Goal: Task Accomplishment & Management: Use online tool/utility

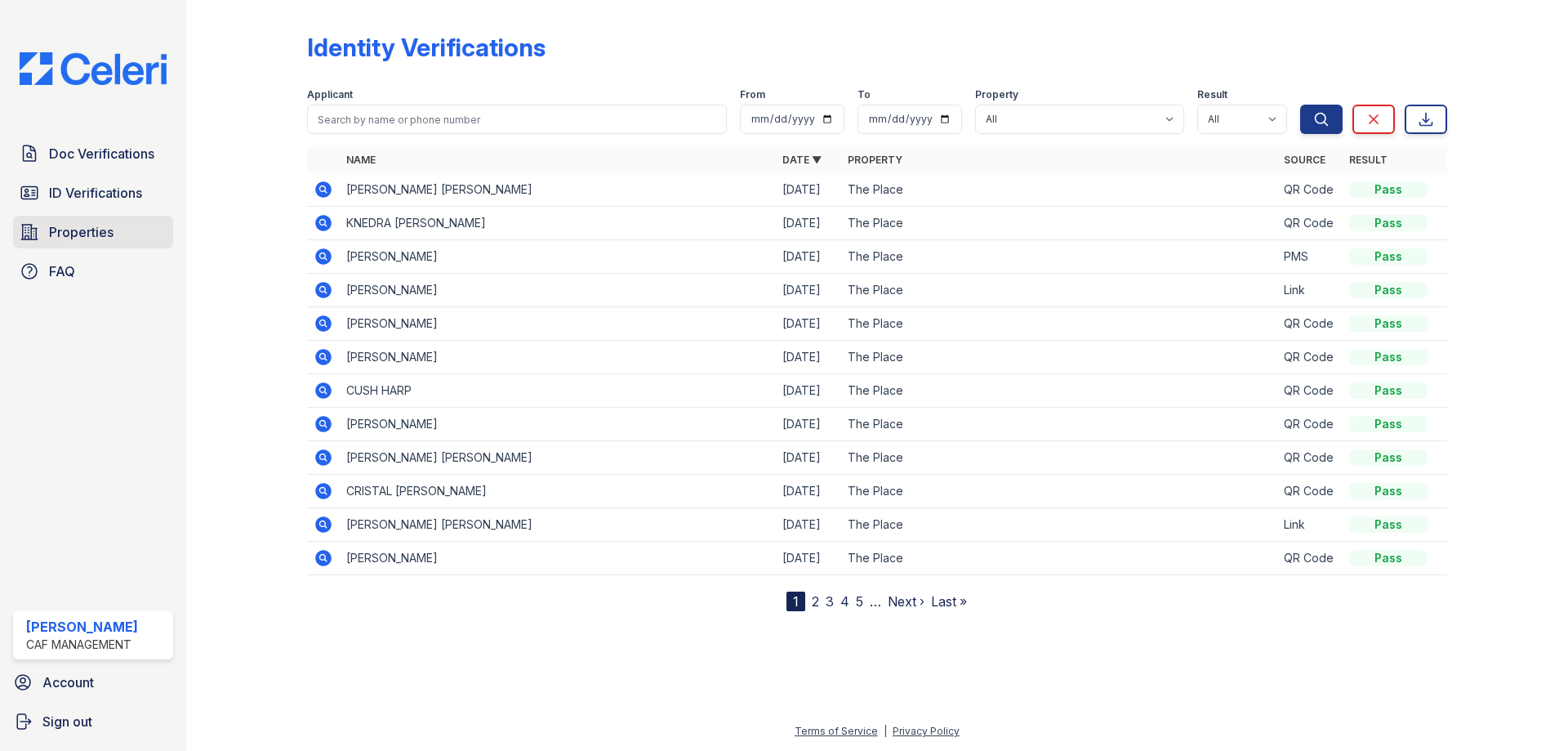
click at [79, 227] on span "Properties" at bounding box center [81, 231] width 65 height 19
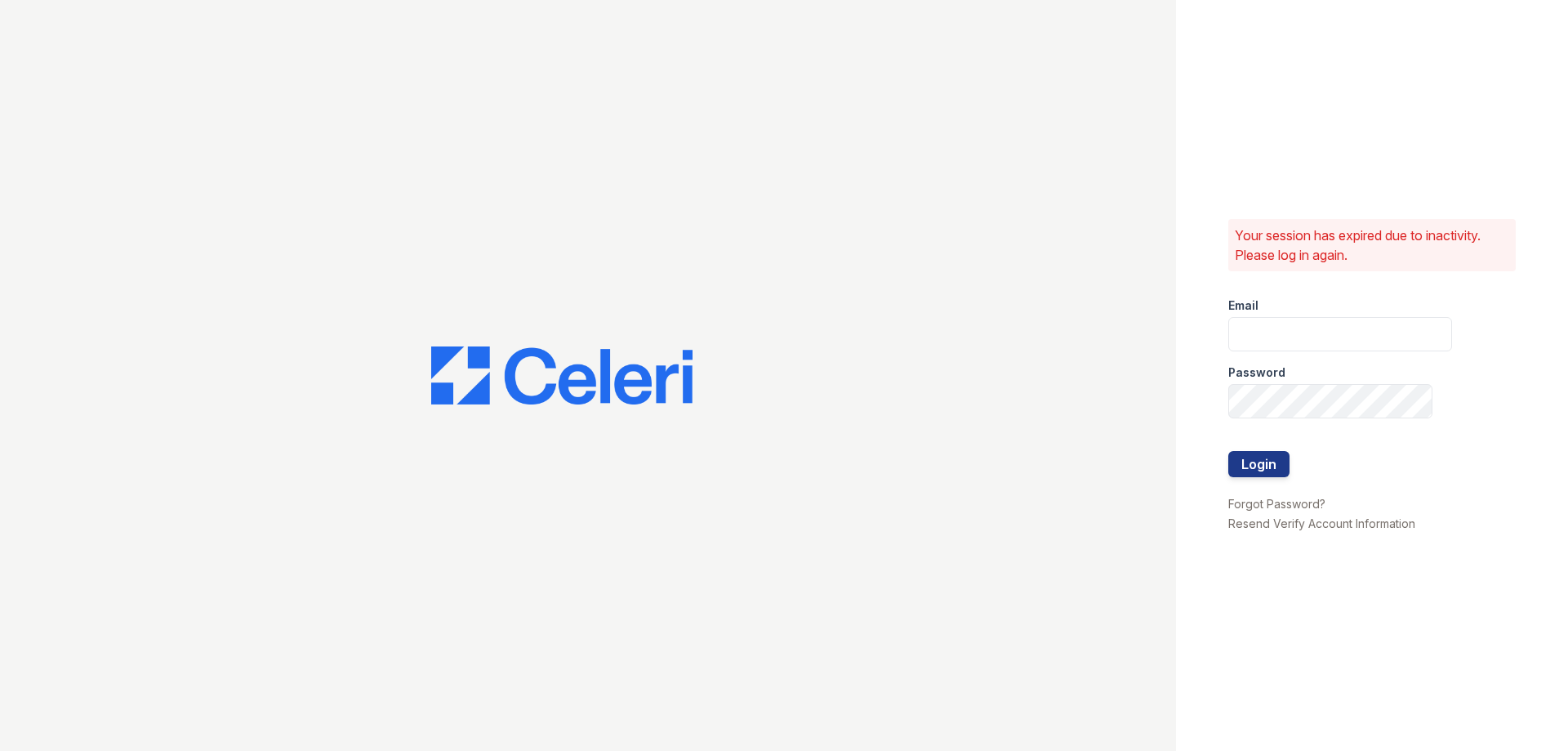
type input "[EMAIL_ADDRESS][DOMAIN_NAME]"
click at [1232, 461] on button "Login" at bounding box center [1259, 463] width 61 height 26
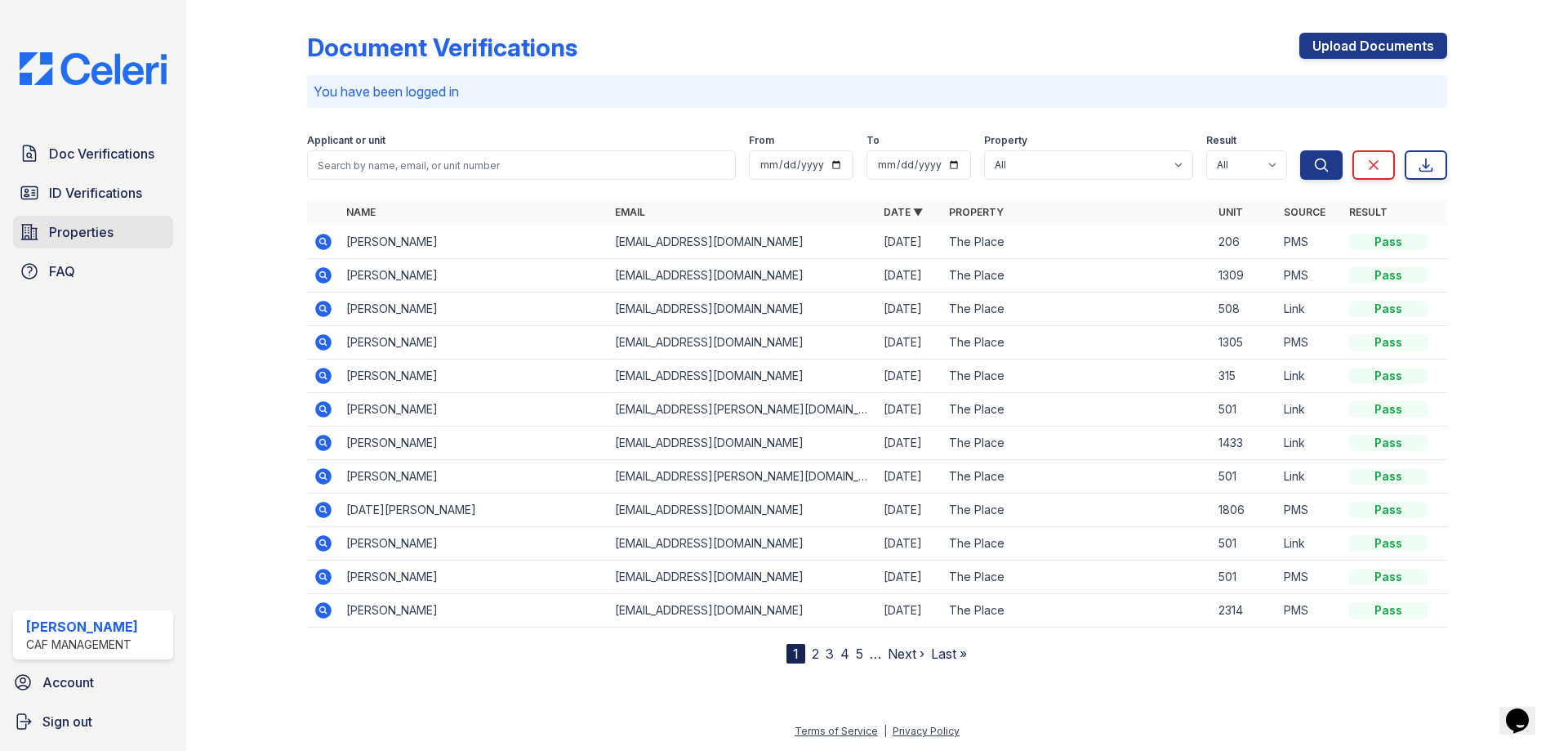
click at [45, 226] on link "Properties" at bounding box center [93, 231] width 160 height 33
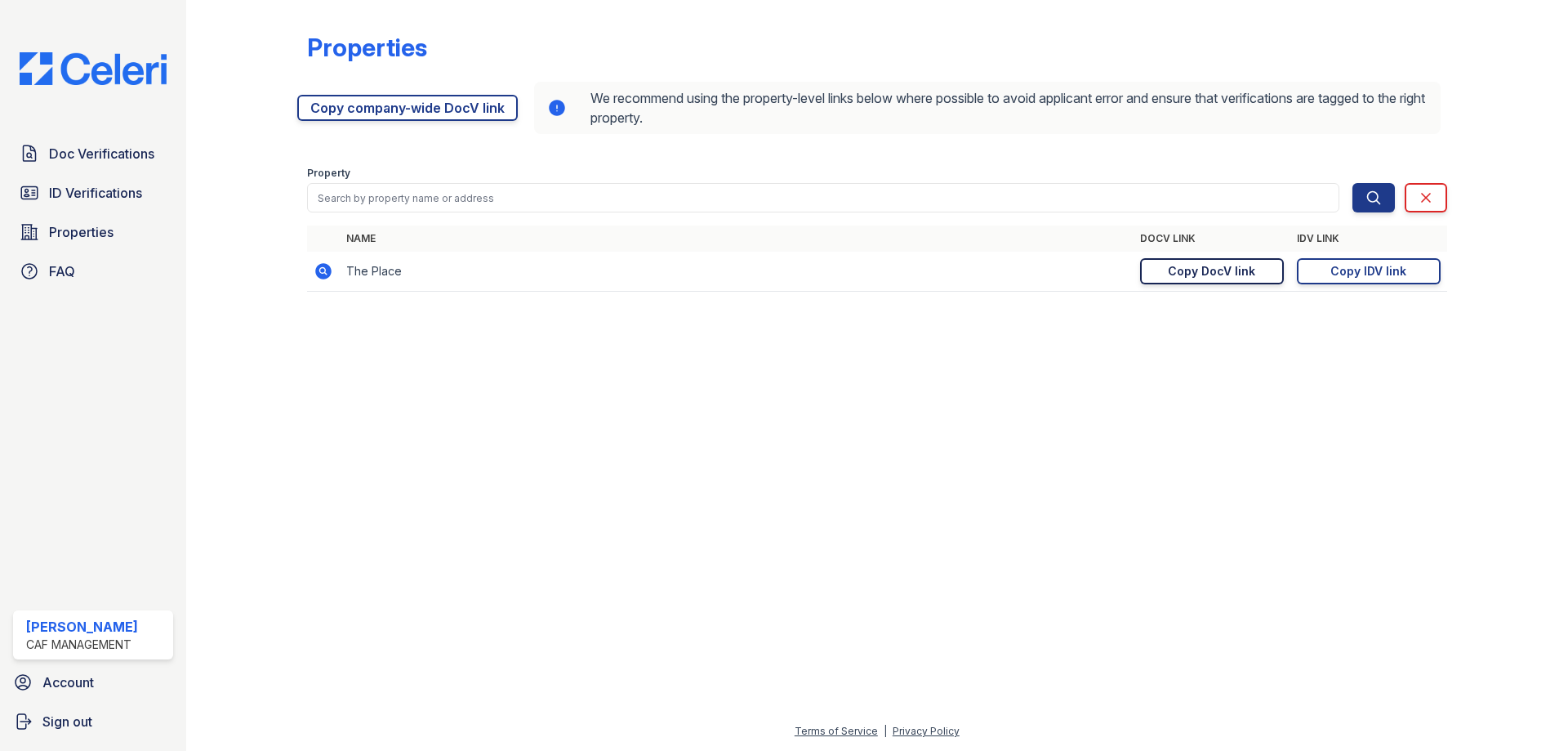
click at [1203, 268] on div "Copy DocV link" at bounding box center [1212, 271] width 87 height 16
click at [1336, 277] on div "Copy IDV link" at bounding box center [1369, 271] width 76 height 16
click at [82, 158] on span "Doc Verifications" at bounding box center [101, 153] width 105 height 19
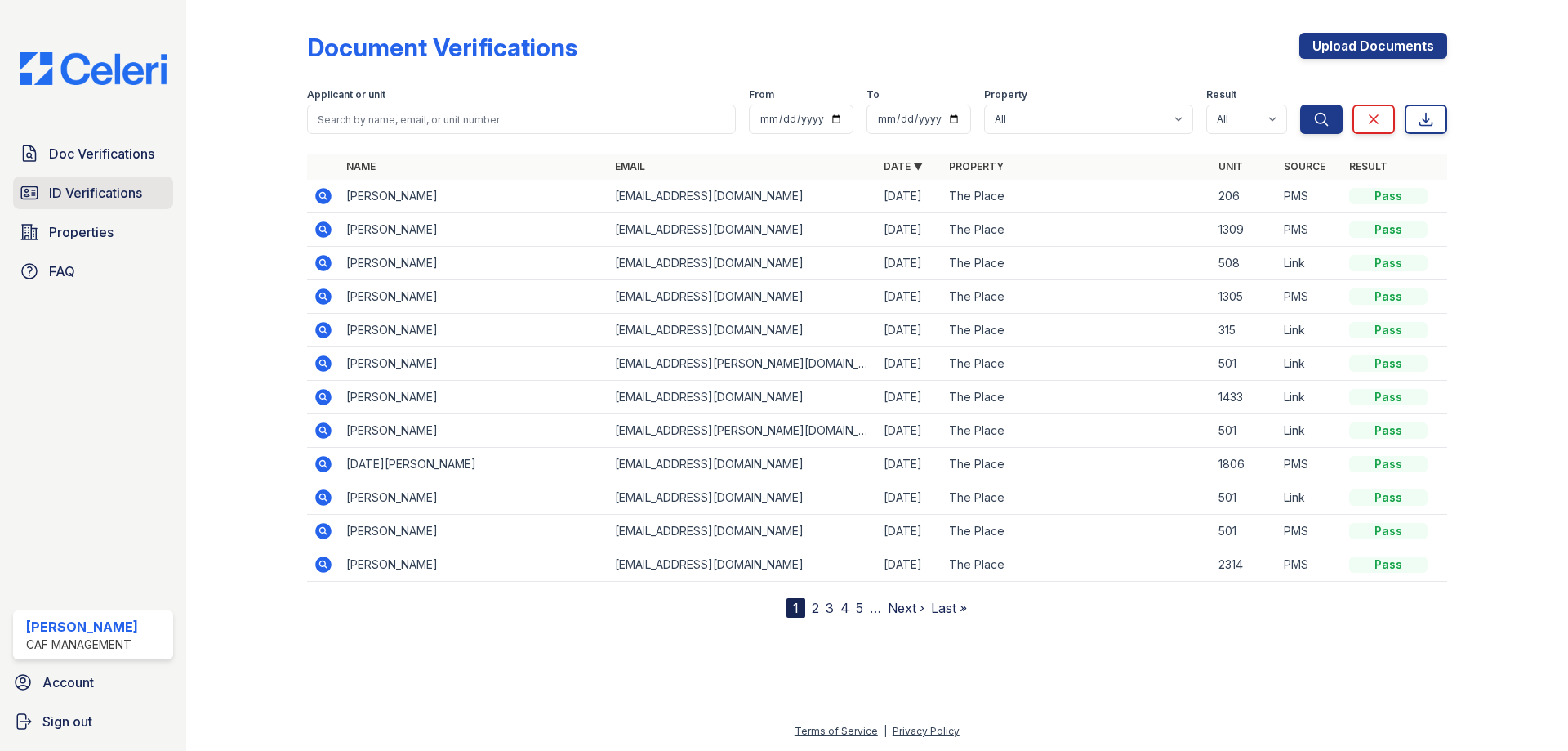
click at [135, 198] on span "ID Verifications" at bounding box center [95, 193] width 93 height 19
